Goal: Check status: Check status

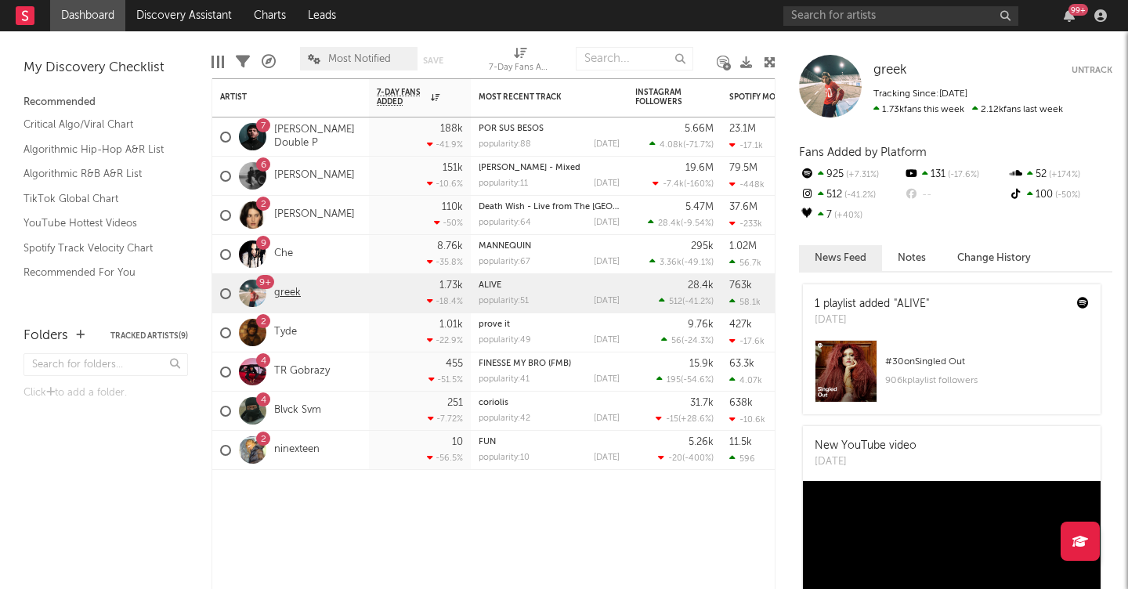
click at [287, 295] on link "greek" at bounding box center [287, 293] width 27 height 13
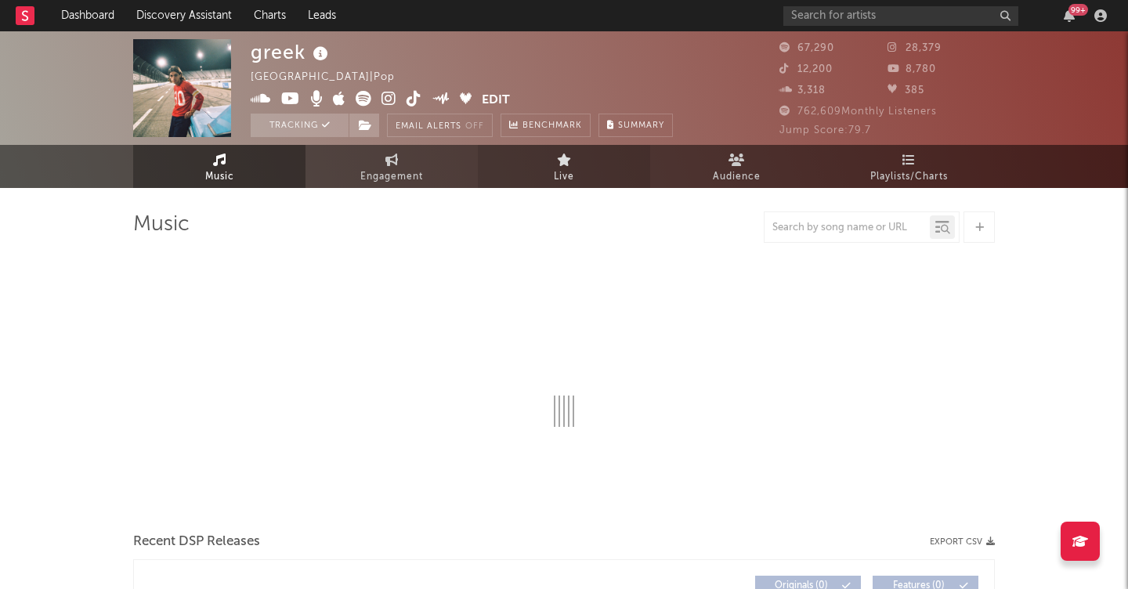
select select "6m"
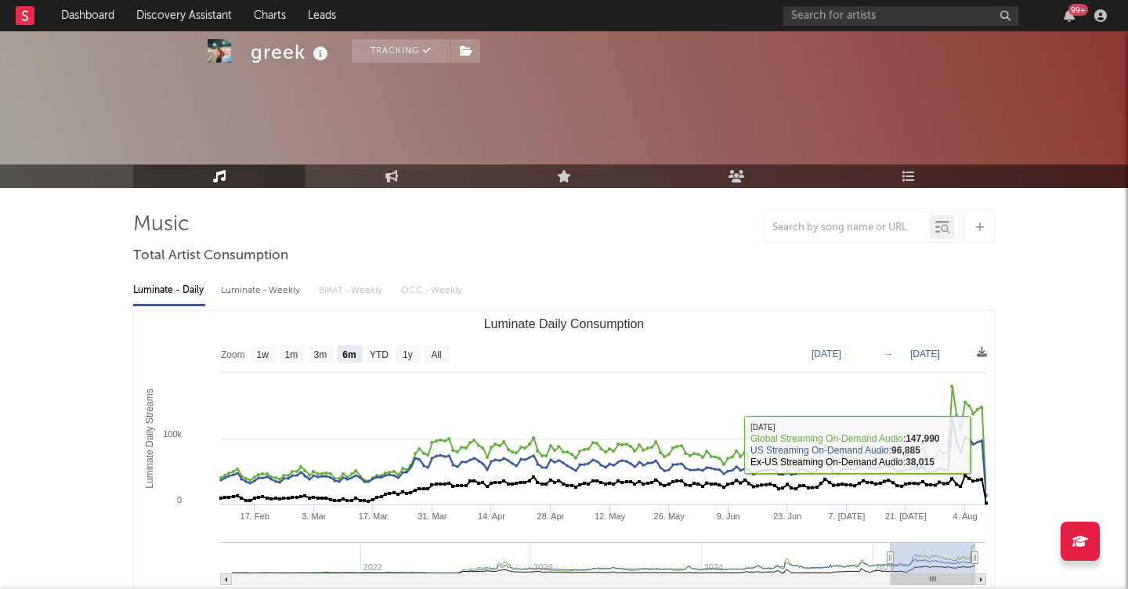
scroll to position [202, 0]
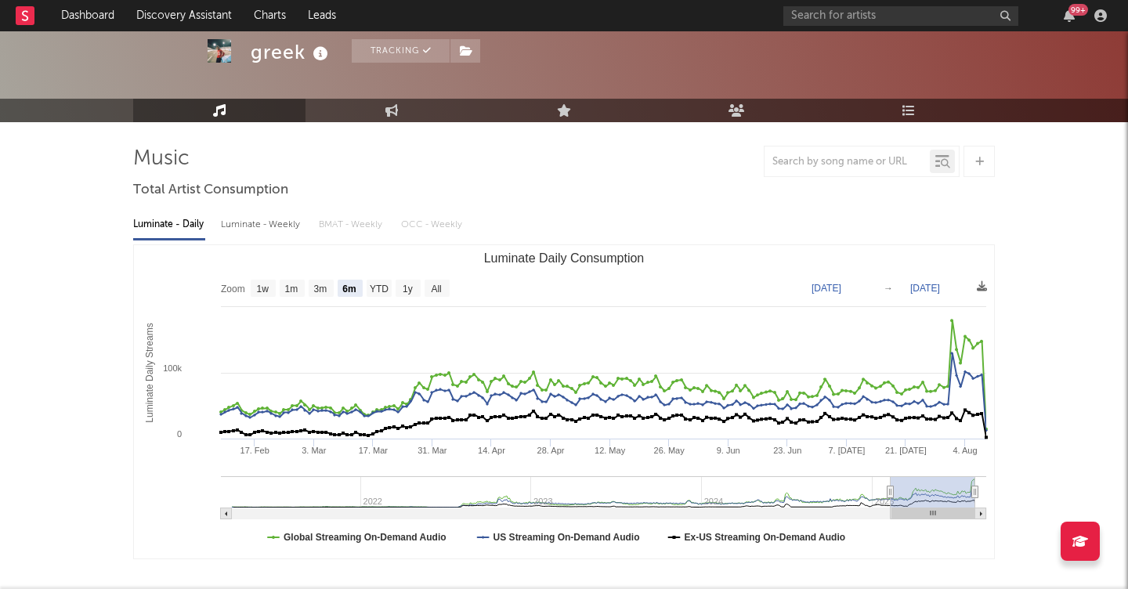
scroll to position [69, 0]
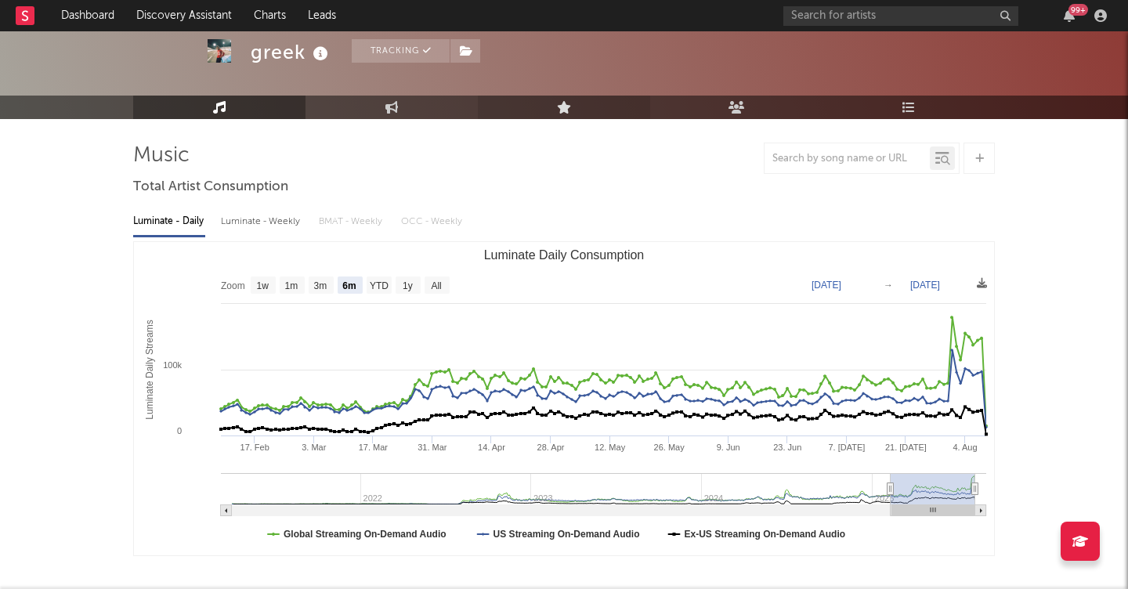
click at [563, 115] on link "Live" at bounding box center [564, 108] width 172 height 24
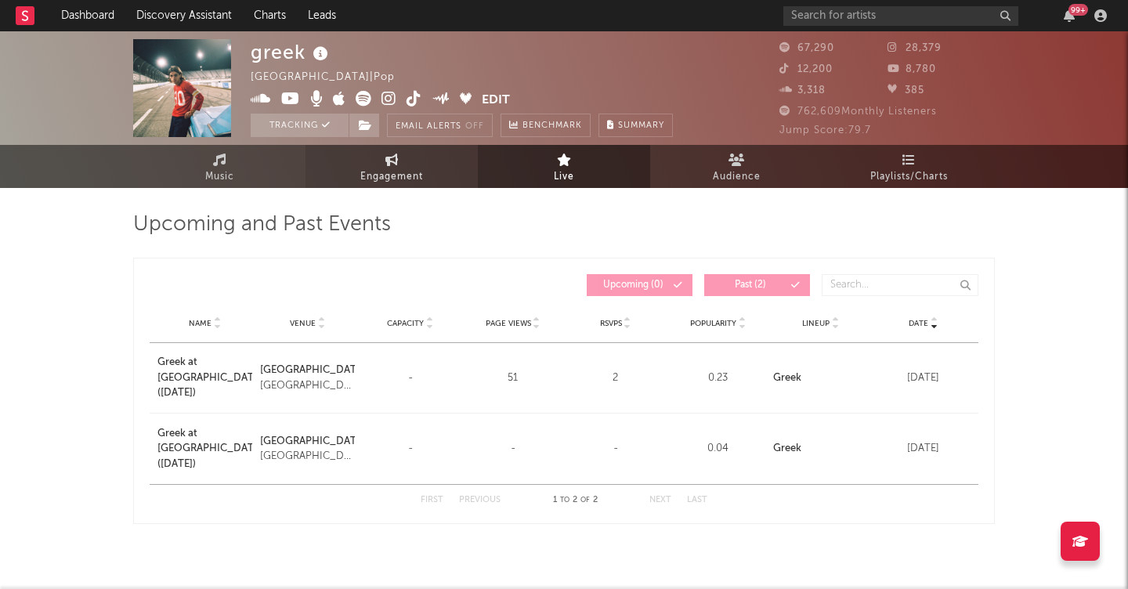
click at [426, 164] on link "Engagement" at bounding box center [392, 166] width 172 height 43
select select "1w"
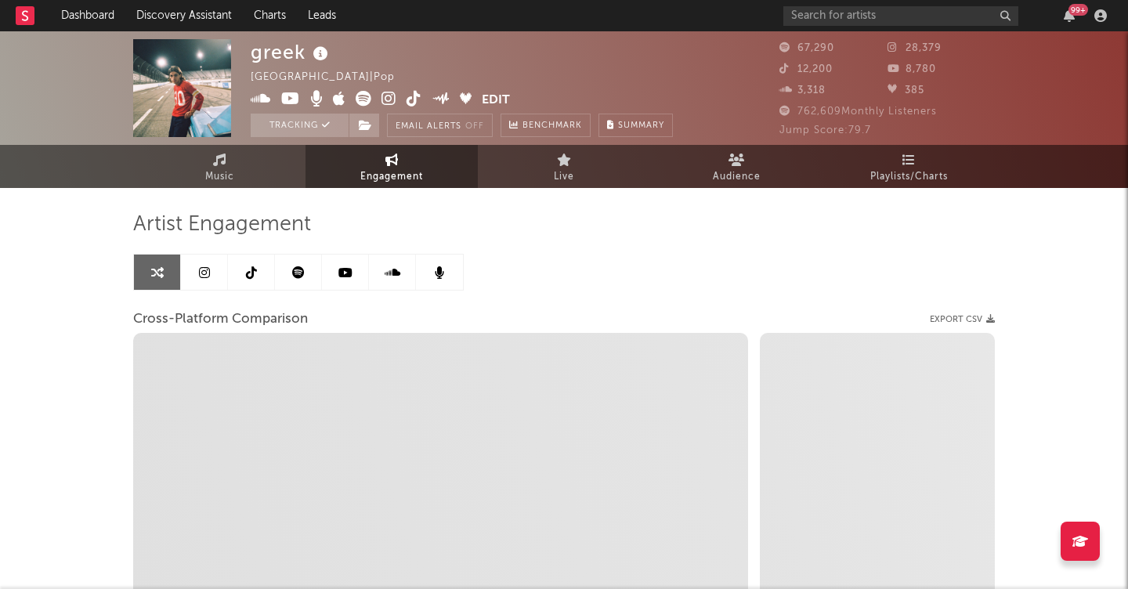
select select "1m"
